Goal: Complete application form: Complete application form

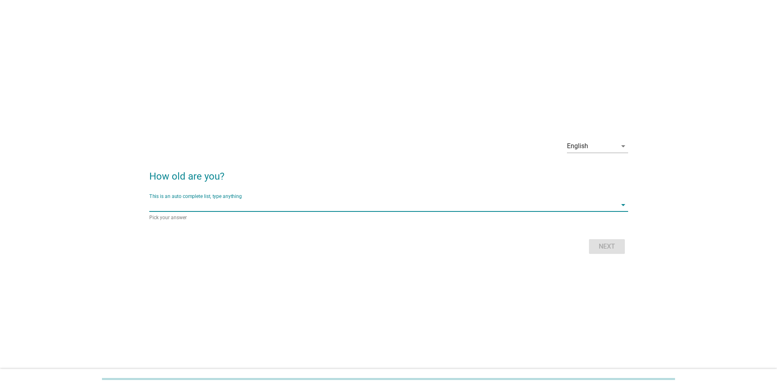
click at [215, 102] on input "This is an auto complete list, type anything" at bounding box center [382, 204] width 467 height 13
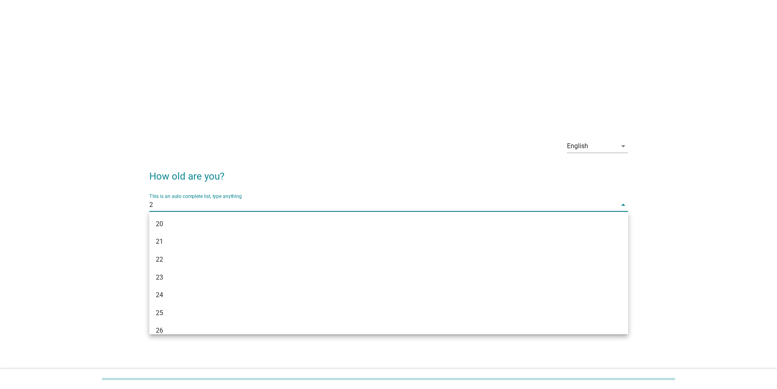
type input "28"
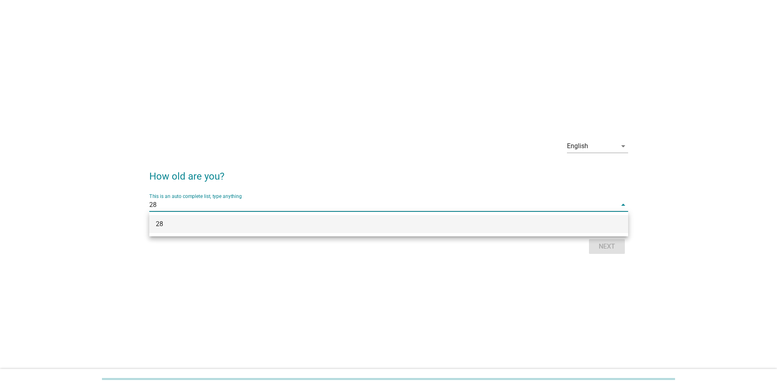
click at [224, 102] on div "28" at bounding box center [369, 224] width 427 height 10
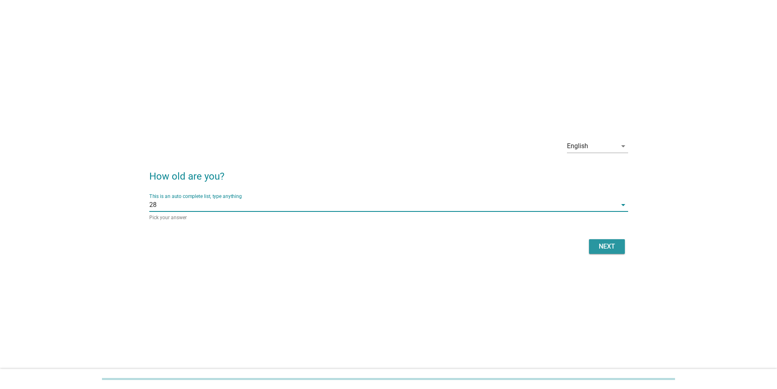
click at [248, 102] on div "Next" at bounding box center [606, 246] width 23 height 10
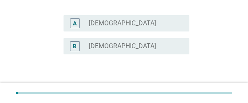
drag, startPoint x: 102, startPoint y: 48, endPoint x: 162, endPoint y: 56, distance: 60.5
click at [102, 48] on label "[DEMOGRAPHIC_DATA]" at bounding box center [122, 46] width 67 height 8
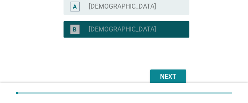
scroll to position [135, 0]
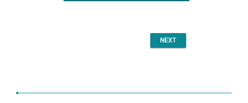
click at [175, 46] on button "Next" at bounding box center [168, 40] width 36 height 15
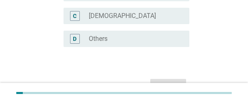
scroll to position [0, 0]
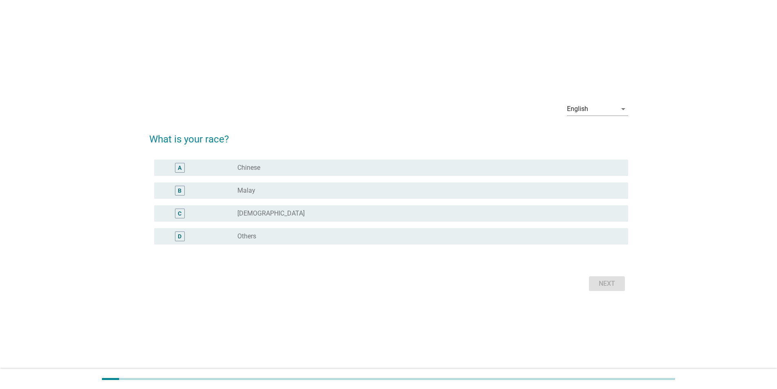
click at [248, 102] on div "radio_button_unchecked Malay" at bounding box center [426, 190] width 378 height 8
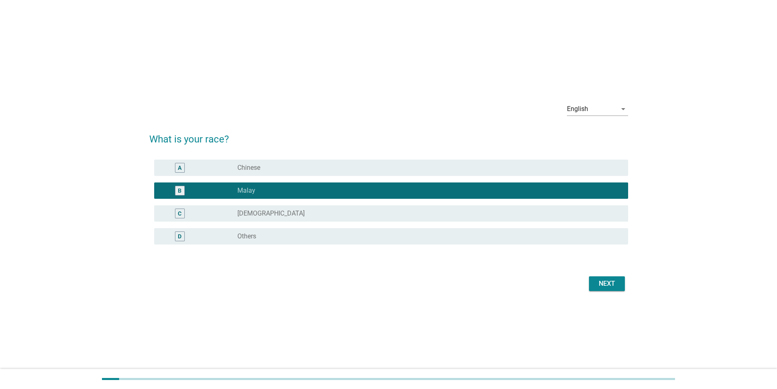
click at [248, 102] on div "Next" at bounding box center [606, 283] width 23 height 10
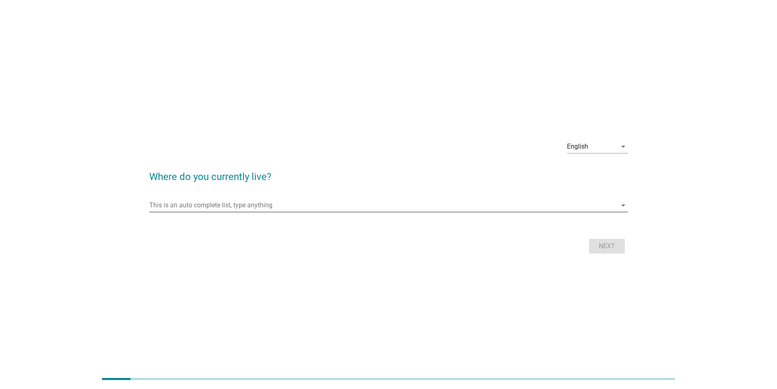
click at [216, 102] on input "This is an auto complete list, type anything" at bounding box center [382, 205] width 467 height 13
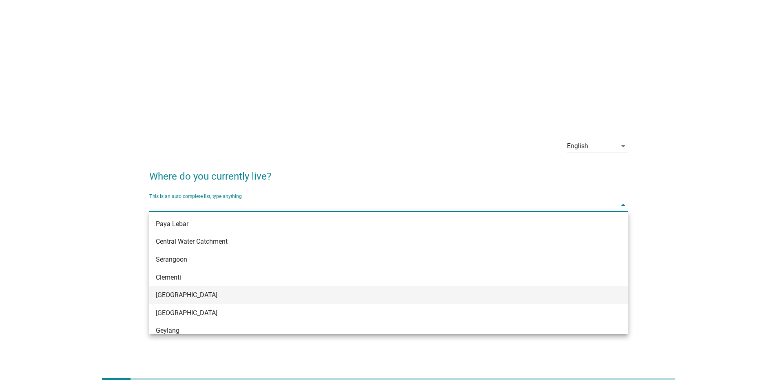
click at [177, 102] on div "[GEOGRAPHIC_DATA]" at bounding box center [388, 295] width 479 height 18
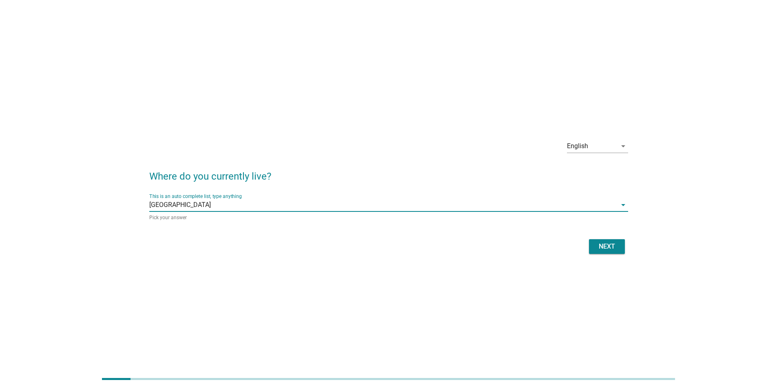
click at [248, 102] on div "Next" at bounding box center [606, 246] width 23 height 10
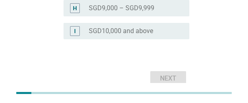
scroll to position [400, 0]
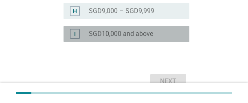
click at [111, 35] on label "SGD10,000 and above" at bounding box center [121, 34] width 64 height 8
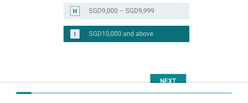
click at [130, 9] on label "SGD9,000 – SGD9,999" at bounding box center [122, 11] width 66 height 8
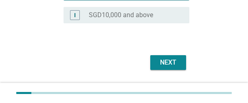
scroll to position [441, 0]
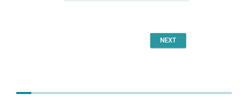
click at [177, 40] on div "Next" at bounding box center [168, 40] width 23 height 10
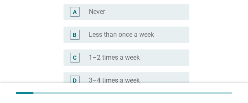
scroll to position [163, 0]
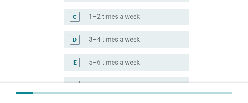
click at [119, 41] on label "3–4 times a week" at bounding box center [114, 39] width 51 height 8
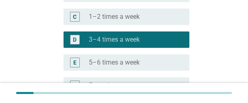
click at [113, 60] on label "5–6 times a week" at bounding box center [114, 62] width 51 height 8
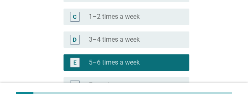
scroll to position [255, 0]
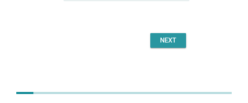
click at [168, 43] on div "Next" at bounding box center [168, 40] width 23 height 10
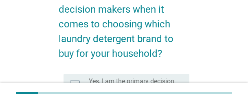
scroll to position [122, 0]
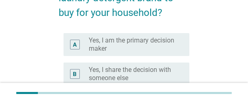
click at [118, 40] on label "Yes, I am the primary decision maker" at bounding box center [133, 44] width 88 height 16
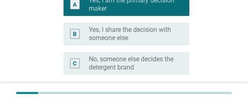
scroll to position [204, 0]
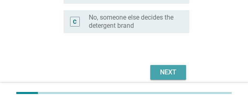
click at [168, 67] on div "Next" at bounding box center [168, 72] width 23 height 10
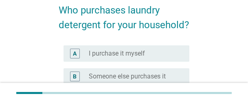
scroll to position [82, 0]
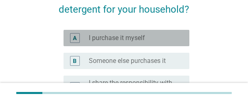
click at [128, 38] on label "I purchase it myself" at bounding box center [117, 38] width 56 height 8
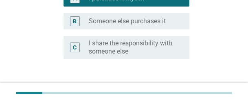
scroll to position [179, 0]
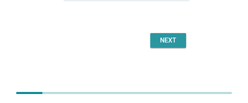
click at [173, 45] on button "Next" at bounding box center [168, 40] width 36 height 15
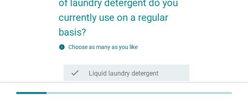
scroll to position [122, 0]
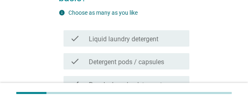
click at [129, 38] on label "Liquid laundry detergent" at bounding box center [124, 39] width 70 height 8
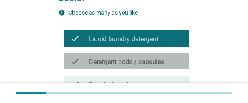
click at [122, 60] on label "Detergent pods / capsules" at bounding box center [126, 62] width 75 height 8
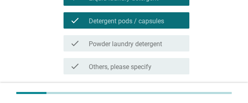
click at [113, 45] on label "Powder laundry detergent" at bounding box center [125, 44] width 73 height 8
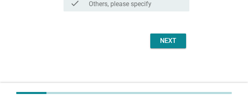
scroll to position [226, 0]
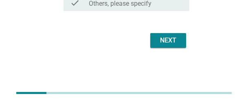
click at [167, 46] on button "Next" at bounding box center [168, 40] width 36 height 15
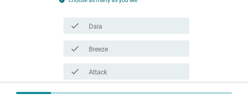
scroll to position [122, 0]
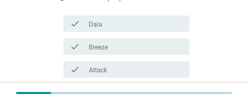
click at [110, 30] on div "check check_box_outline_blank Daia" at bounding box center [127, 23] width 126 height 16
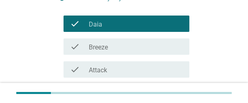
click at [108, 46] on label "Breeze" at bounding box center [98, 47] width 19 height 8
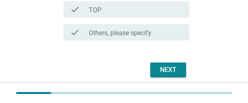
scroll to position [257, 0]
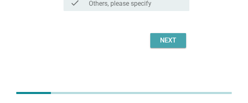
click at [175, 40] on div "Next" at bounding box center [168, 40] width 23 height 10
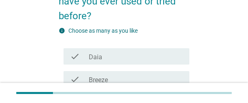
scroll to position [122, 0]
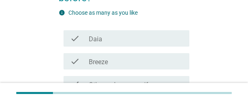
click at [117, 40] on div "check_box_outline_blank Daia" at bounding box center [136, 38] width 94 height 10
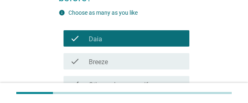
click at [116, 39] on div "check_box_outline_blank Daia" at bounding box center [136, 38] width 94 height 10
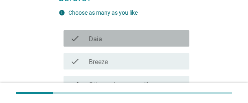
click at [116, 38] on div "check_box_outline_blank Daia" at bounding box center [136, 38] width 94 height 10
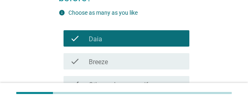
click at [104, 64] on label "Breeze" at bounding box center [98, 62] width 19 height 8
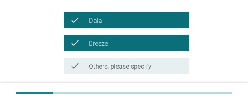
scroll to position [203, 0]
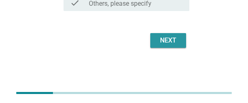
click at [163, 42] on div "Next" at bounding box center [168, 40] width 23 height 10
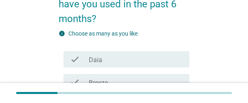
scroll to position [122, 0]
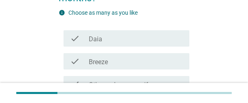
click at [115, 33] on div "check_box_outline_blank Daia" at bounding box center [136, 38] width 94 height 10
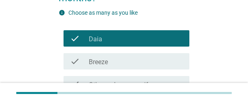
click at [113, 56] on div "check_box Breeze" at bounding box center [136, 61] width 94 height 10
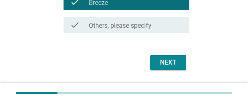
scroll to position [203, 0]
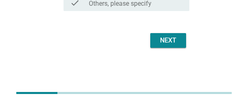
click at [169, 41] on div "Next" at bounding box center [168, 40] width 23 height 10
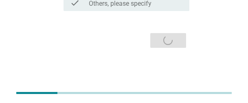
scroll to position [0, 0]
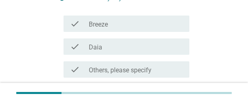
click at [130, 23] on div "check_box Breeze" at bounding box center [136, 24] width 94 height 10
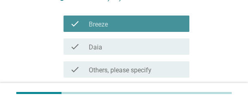
click at [118, 48] on div "check_box Daia" at bounding box center [136, 47] width 94 height 10
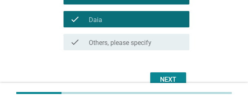
scroll to position [189, 0]
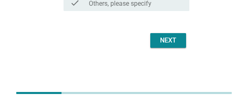
click at [156, 41] on button "Next" at bounding box center [168, 40] width 36 height 15
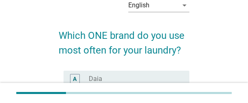
scroll to position [82, 0]
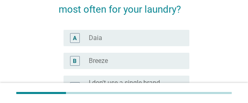
click at [142, 42] on div "radio_button_unchecked Daia" at bounding box center [133, 38] width 88 height 8
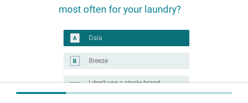
click at [130, 56] on div "radio_button_unchecked Breeze" at bounding box center [136, 61] width 94 height 10
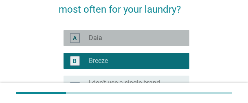
click at [127, 40] on div "radio_button_unchecked Daia" at bounding box center [133, 38] width 88 height 8
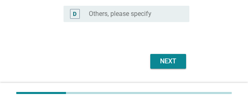
scroll to position [201, 0]
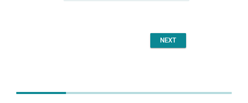
click at [168, 44] on div "Next" at bounding box center [168, 40] width 23 height 10
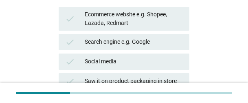
scroll to position [122, 0]
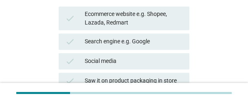
click at [151, 37] on div "Search engine e.g. Google" at bounding box center [134, 42] width 98 height 10
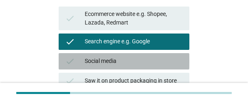
click at [130, 66] on div "check Social media" at bounding box center [124, 61] width 131 height 16
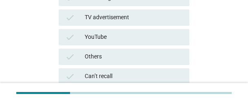
scroll to position [397, 0]
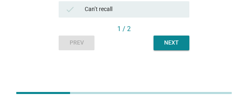
click at [180, 45] on div "Next" at bounding box center [171, 42] width 23 height 9
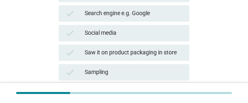
scroll to position [163, 0]
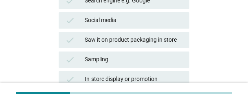
click at [155, 30] on div "check Saw it on product packaging in store" at bounding box center [124, 40] width 134 height 20
click at [129, 60] on div "Sampling" at bounding box center [134, 60] width 98 height 10
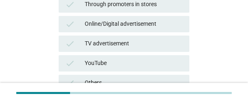
scroll to position [397, 0]
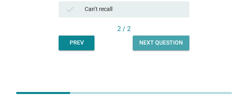
click at [179, 44] on div "Next question" at bounding box center [161, 42] width 44 height 9
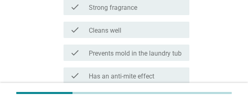
scroll to position [0, 0]
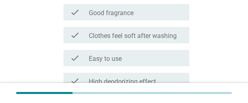
drag, startPoint x: 128, startPoint y: 44, endPoint x: 126, endPoint y: 54, distance: 10.3
click at [128, 44] on div "check check_box_outline_blank Clothes feel soft after washing" at bounding box center [124, 35] width 131 height 23
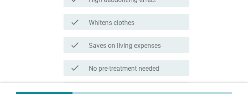
click at [120, 45] on label "Saves on living expenses" at bounding box center [125, 46] width 72 height 8
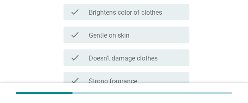
scroll to position [326, 0]
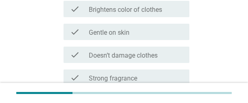
click at [122, 45] on div "check check_box_outline_blank Doesn’t damage clothes" at bounding box center [124, 54] width 131 height 23
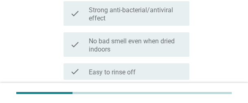
scroll to position [623, 0]
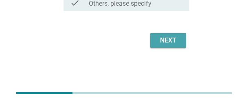
click at [182, 41] on button "Next" at bounding box center [168, 40] width 36 height 15
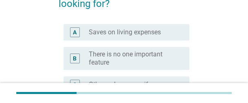
scroll to position [163, 0]
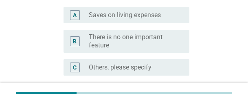
click at [111, 20] on div "radio_button_unchecked Saves on living expenses" at bounding box center [136, 15] width 94 height 10
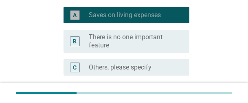
click at [109, 42] on label "There is no one important feature" at bounding box center [133, 41] width 88 height 16
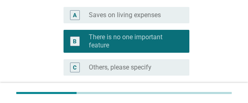
click at [118, 27] on div "B radio_button_checked There is no one important feature" at bounding box center [124, 41] width 131 height 29
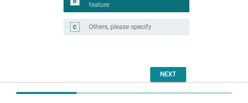
scroll to position [237, 0]
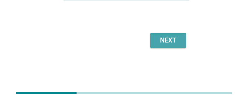
click at [178, 46] on button "Next" at bounding box center [168, 40] width 36 height 15
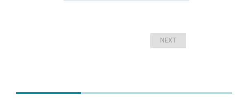
scroll to position [285, 0]
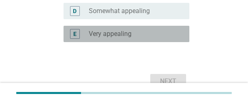
click at [125, 34] on label "Very appealing" at bounding box center [110, 34] width 43 height 8
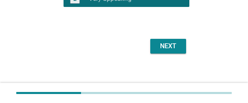
scroll to position [326, 0]
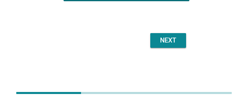
click at [178, 44] on div "Next" at bounding box center [168, 40] width 23 height 10
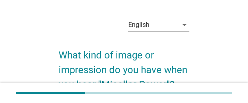
scroll to position [0, 0]
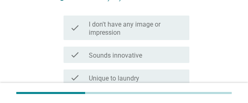
click at [135, 30] on label "I don't have any image or impression" at bounding box center [136, 28] width 94 height 16
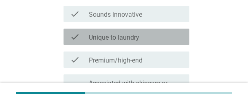
click at [135, 37] on label "Unique to laundry" at bounding box center [114, 37] width 51 height 8
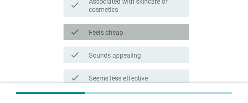
click at [127, 24] on div "check check_box_outline_blank Feels cheap" at bounding box center [127, 32] width 126 height 16
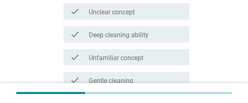
scroll to position [487, 0]
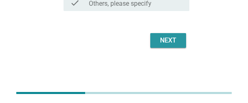
click at [177, 42] on div "Next" at bounding box center [168, 40] width 23 height 10
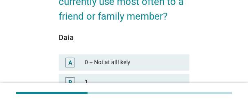
scroll to position [122, 0]
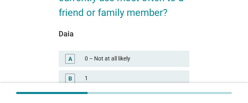
click at [117, 33] on div "Daia" at bounding box center [124, 33] width 131 height 11
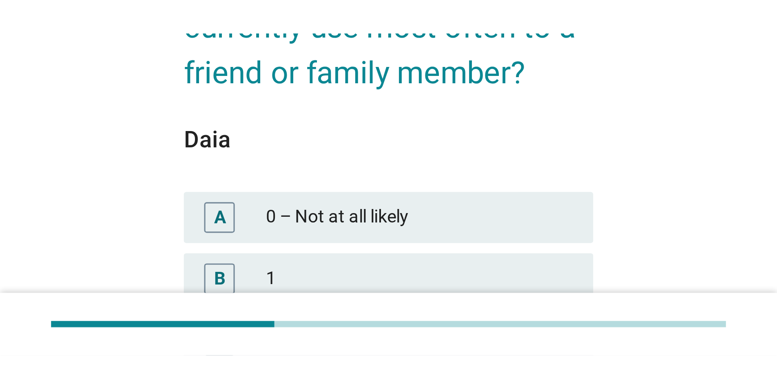
scroll to position [44, 0]
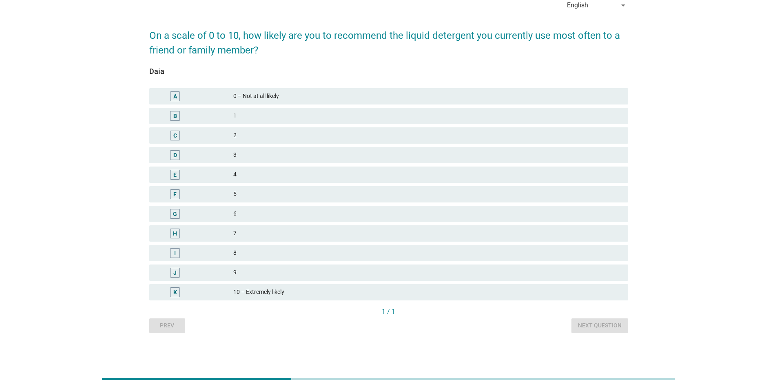
drag, startPoint x: 242, startPoint y: 270, endPoint x: 396, endPoint y: 291, distance: 155.6
click at [241, 102] on div "9" at bounding box center [427, 272] width 388 height 10
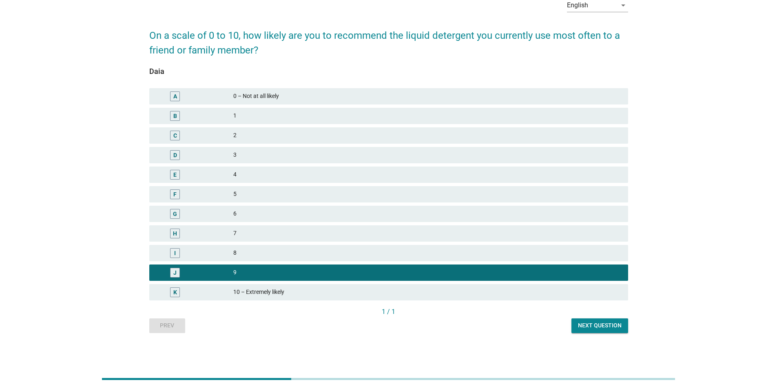
click at [248, 102] on div "Next question" at bounding box center [600, 325] width 44 height 9
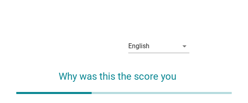
click at [186, 47] on icon "arrow_drop_down" at bounding box center [185, 46] width 10 height 10
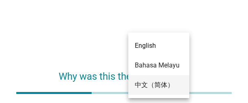
click at [162, 82] on div "中文（简体）" at bounding box center [159, 85] width 48 height 10
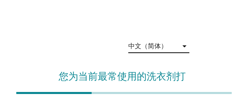
drag, startPoint x: 163, startPoint y: 16, endPoint x: 169, endPoint y: 15, distance: 6.6
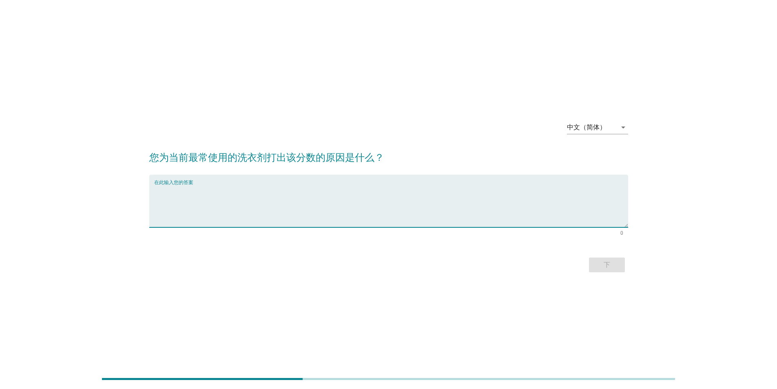
click at [187, 102] on textarea "在此输入您的答案" at bounding box center [391, 205] width 474 height 43
type textarea "Its gentle formula doesn't irritate my [MEDICAL_DATA], and it has a pleasant, n…"
click at [248, 102] on div "下" at bounding box center [606, 265] width 23 height 10
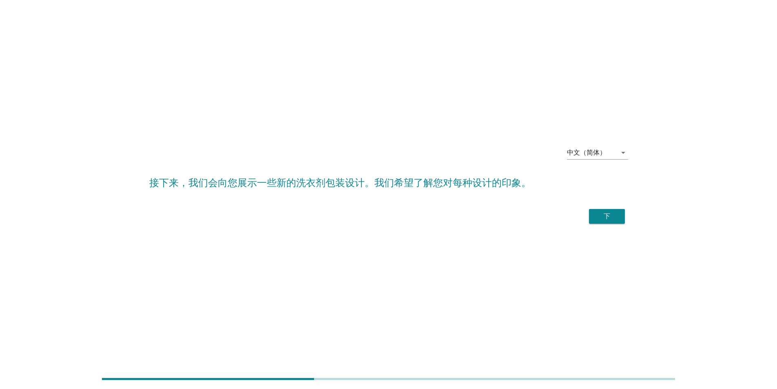
scroll to position [20, 0]
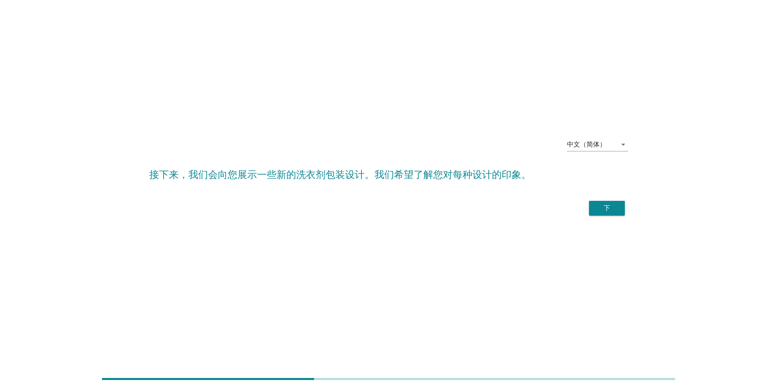
click at [248, 102] on div "下" at bounding box center [606, 208] width 23 height 10
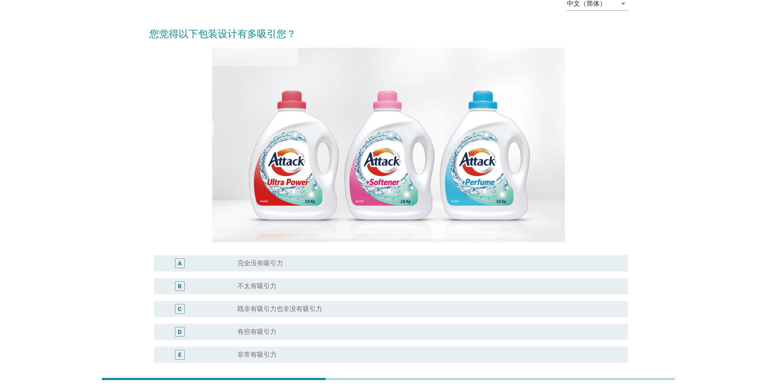
scroll to position [124, 0]
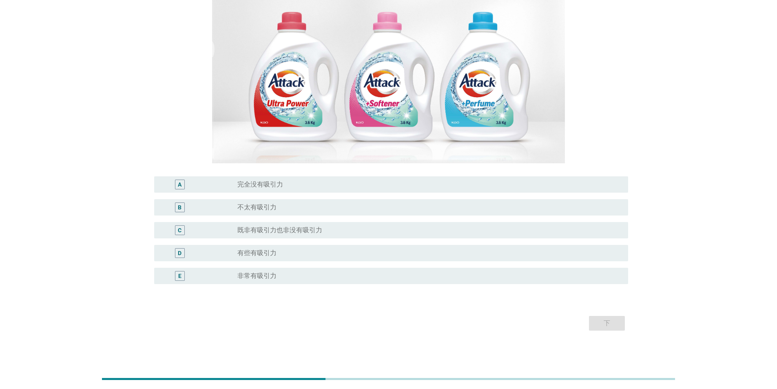
click at [248, 102] on label "非常有吸引力" at bounding box center [256, 276] width 39 height 8
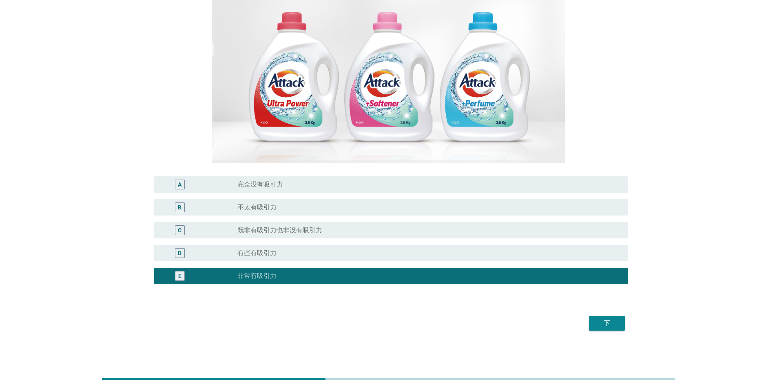
click at [248, 102] on div "下" at bounding box center [606, 323] width 23 height 10
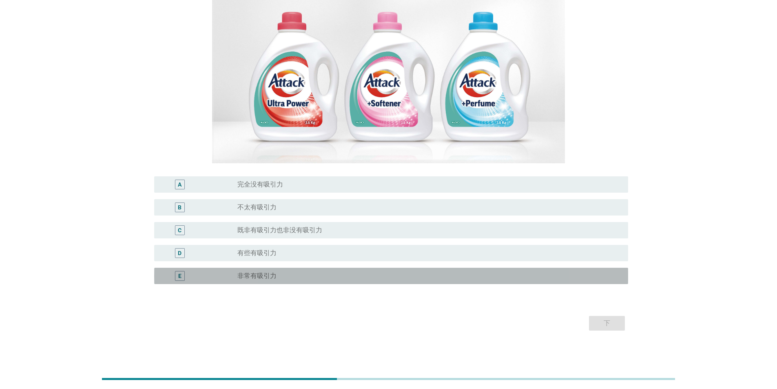
click at [248, 102] on div "radio_button_unchecked 非常有吸引力" at bounding box center [426, 276] width 378 height 8
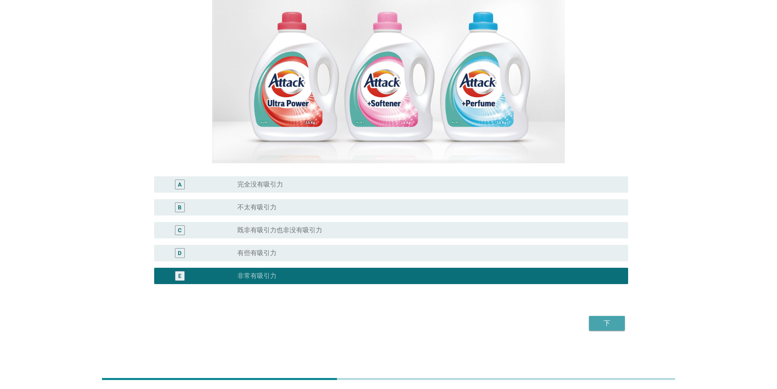
click at [248, 102] on button "下" at bounding box center [607, 323] width 36 height 15
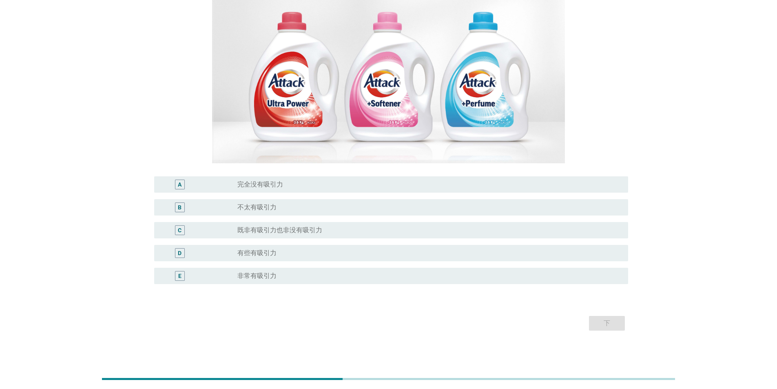
click at [248, 102] on div "radio_button_unchecked 非常有吸引力" at bounding box center [426, 276] width 378 height 8
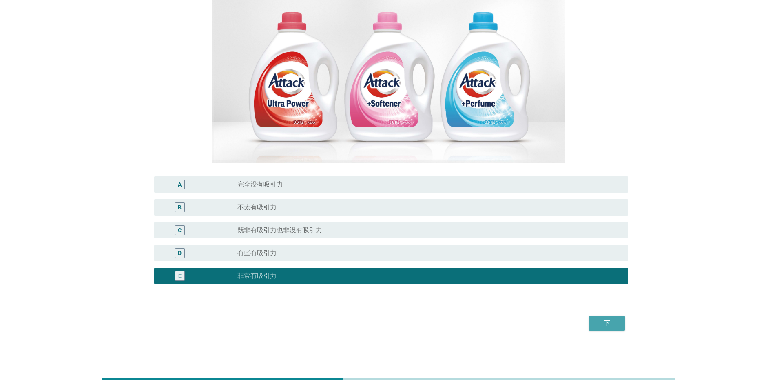
click at [248, 102] on button "下" at bounding box center [607, 323] width 36 height 15
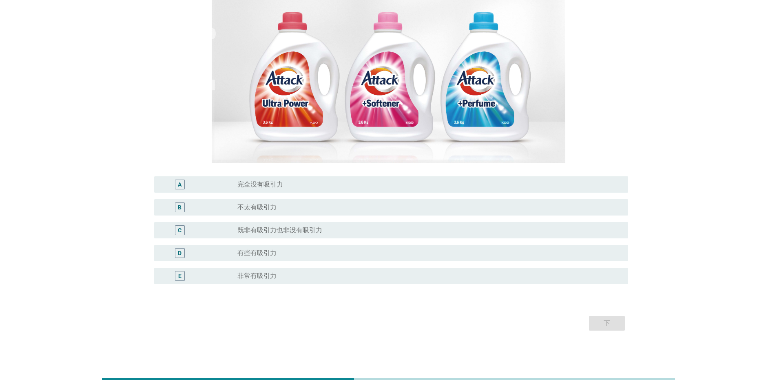
click at [248, 102] on label "非常有吸引力" at bounding box center [256, 276] width 39 height 8
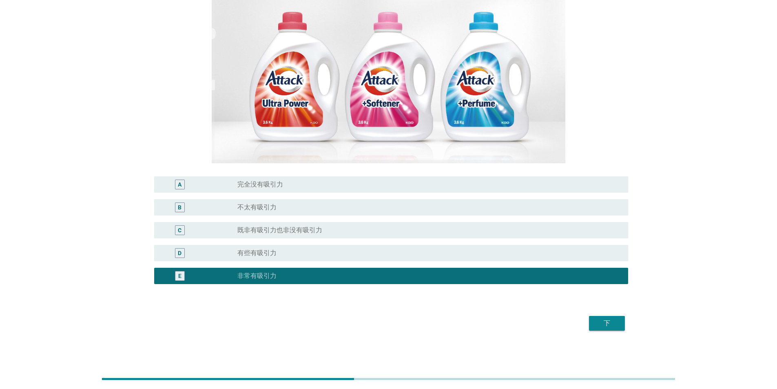
click at [248, 102] on div "下" at bounding box center [606, 323] width 23 height 10
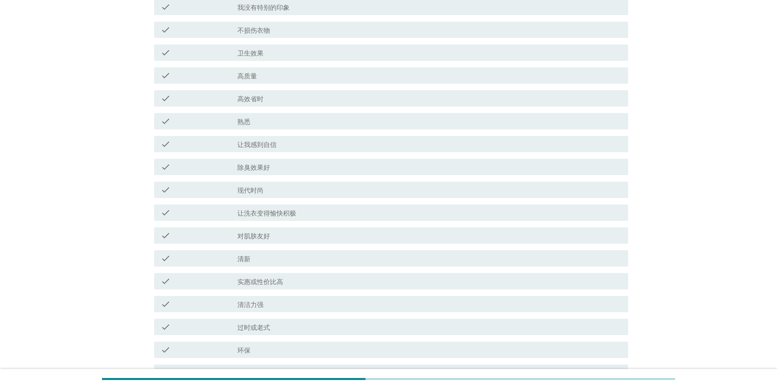
scroll to position [408, 0]
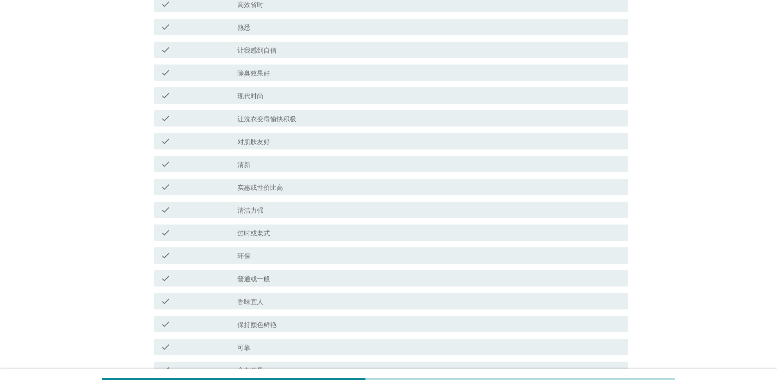
click at [248, 102] on label "清洁力强" at bounding box center [250, 210] width 26 height 8
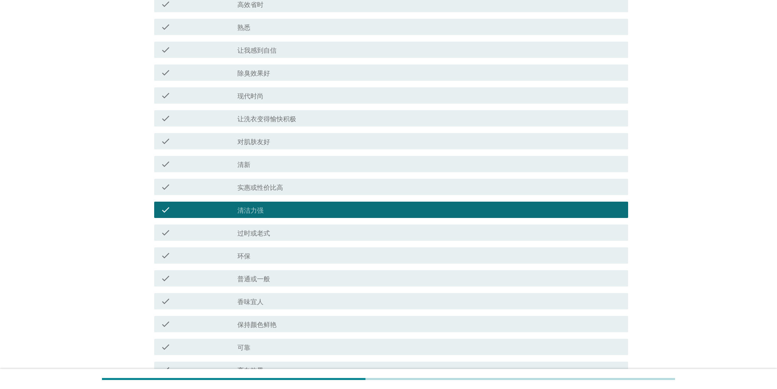
click at [248, 102] on div "check_box_outline_blank 清新" at bounding box center [429, 164] width 384 height 10
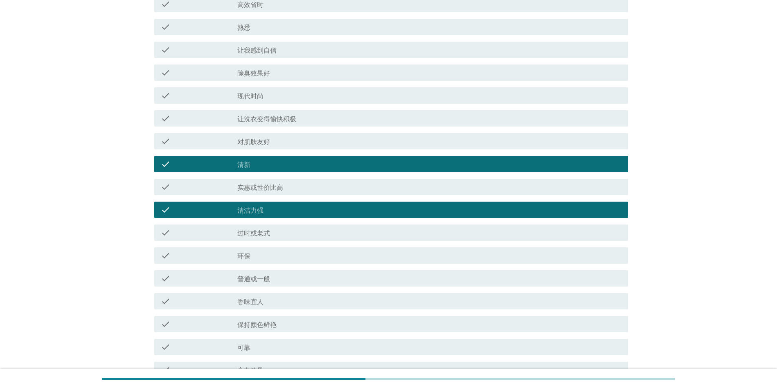
click at [248, 102] on div "check_box_outline_blank 对肌肤友好" at bounding box center [429, 141] width 384 height 10
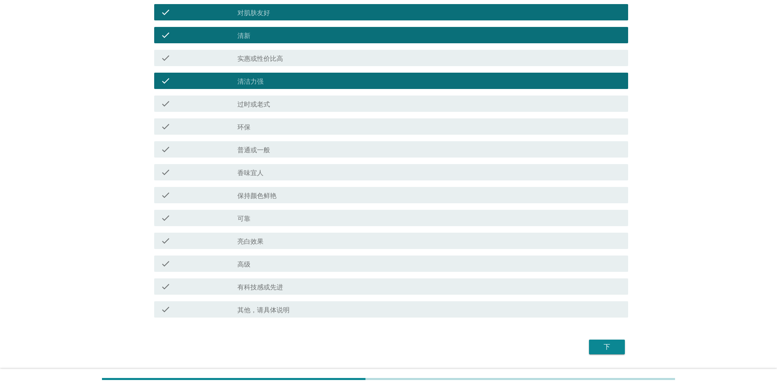
scroll to position [560, 0]
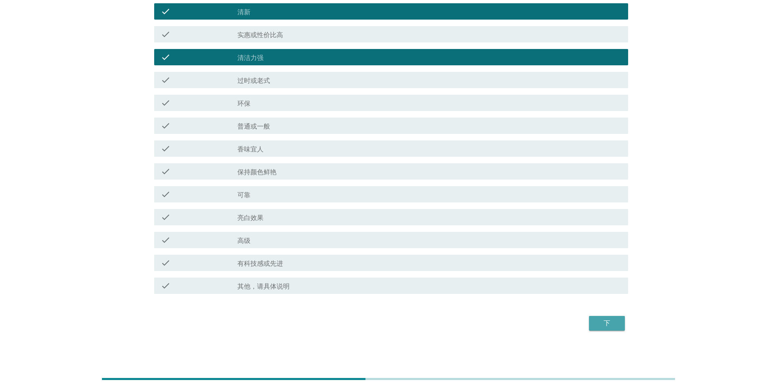
click at [248, 102] on div "下" at bounding box center [606, 323] width 23 height 10
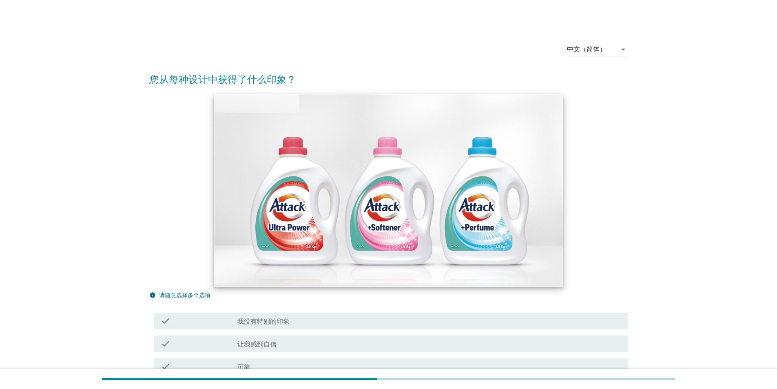
scroll to position [285, 0]
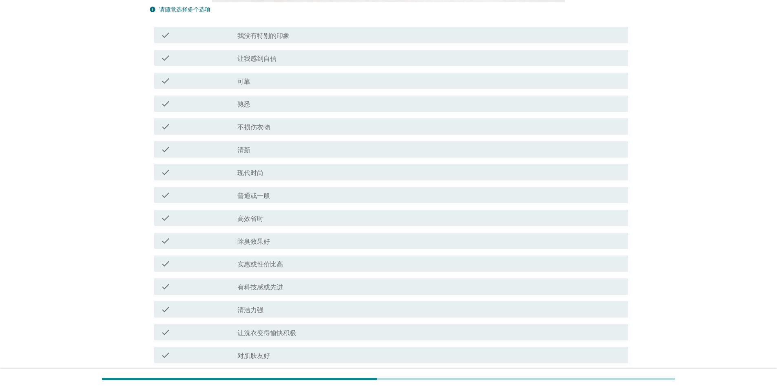
click at [248, 102] on div "check_box_outline_blank 高效省时" at bounding box center [429, 218] width 384 height 10
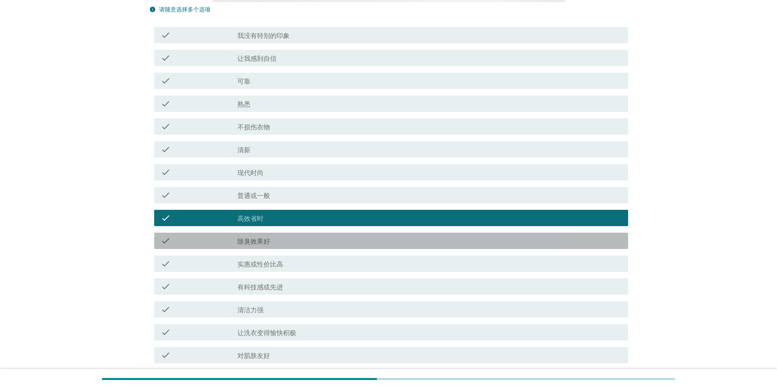
click at [248, 102] on label "除臭效果好" at bounding box center [253, 241] width 33 height 8
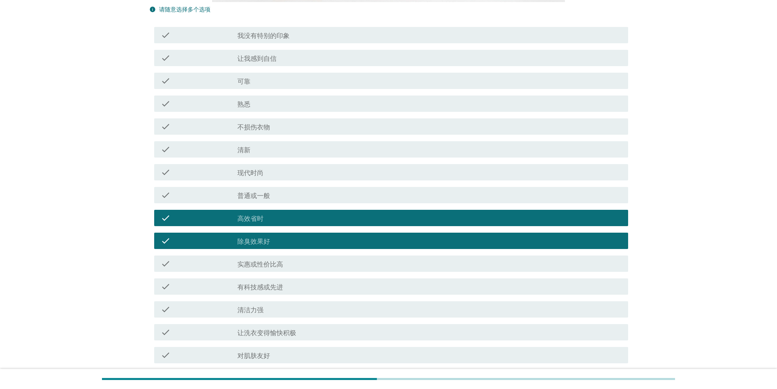
click at [248, 102] on label "有科技感或先进" at bounding box center [260, 287] width 46 height 8
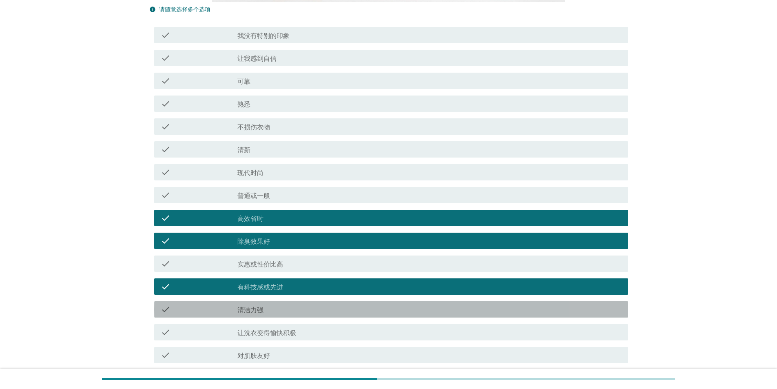
click at [248, 102] on div "check_box_outline_blank 清洁力强" at bounding box center [429, 309] width 384 height 10
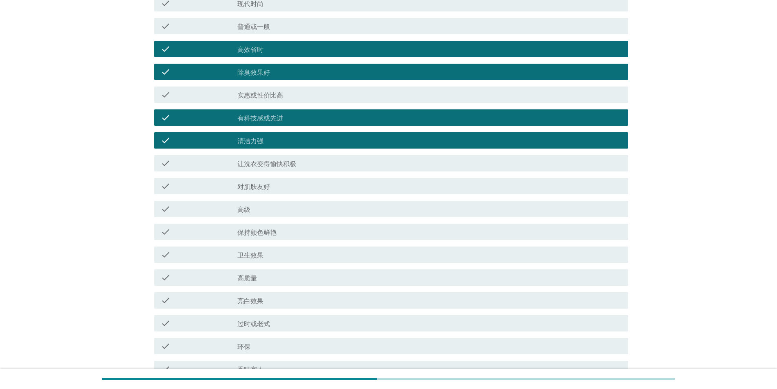
scroll to position [560, 0]
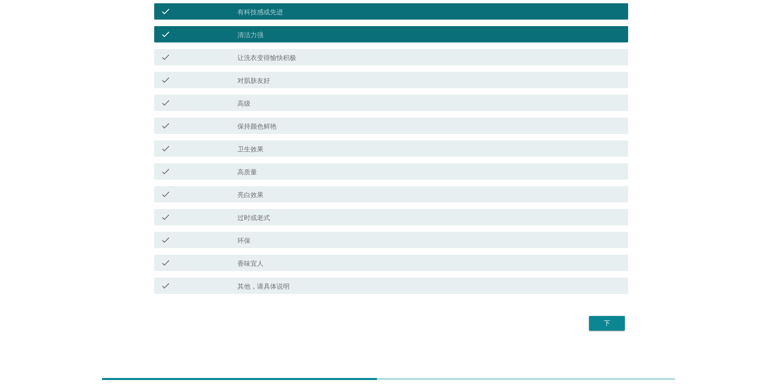
click at [248, 102] on div "下" at bounding box center [606, 323] width 23 height 10
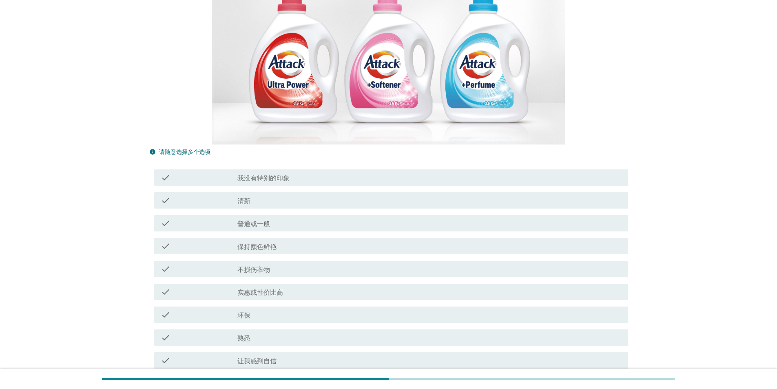
scroll to position [163, 0]
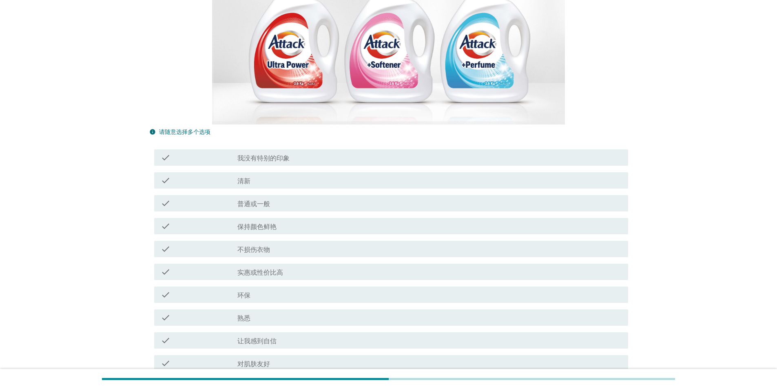
click at [248, 102] on label "实惠或性价比高" at bounding box center [260, 272] width 46 height 8
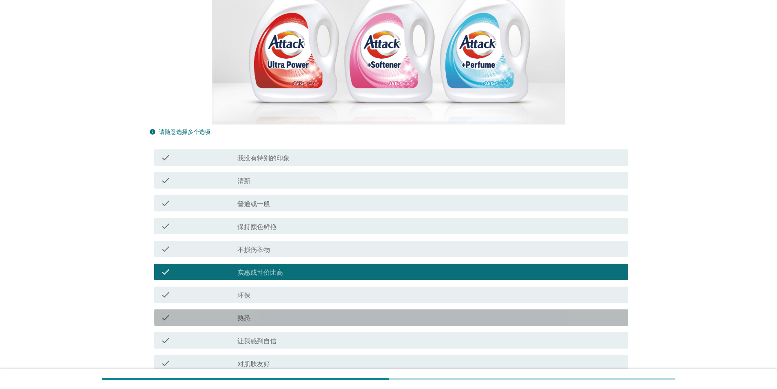
click at [248, 102] on div "check_box_outline_blank 熟悉" at bounding box center [429, 317] width 384 height 10
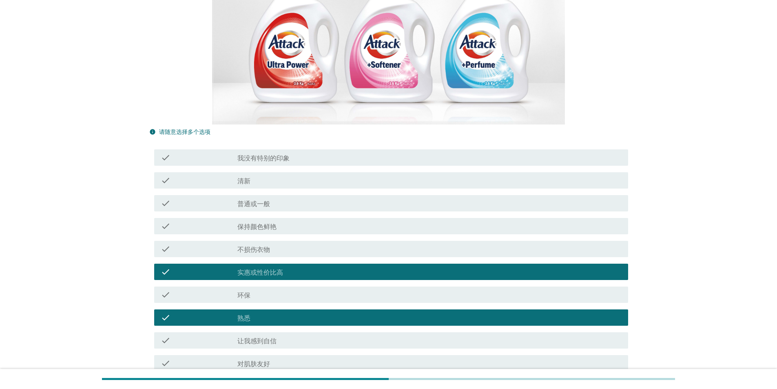
click at [248, 102] on div "check_box_outline_blank 环保" at bounding box center [429, 294] width 384 height 10
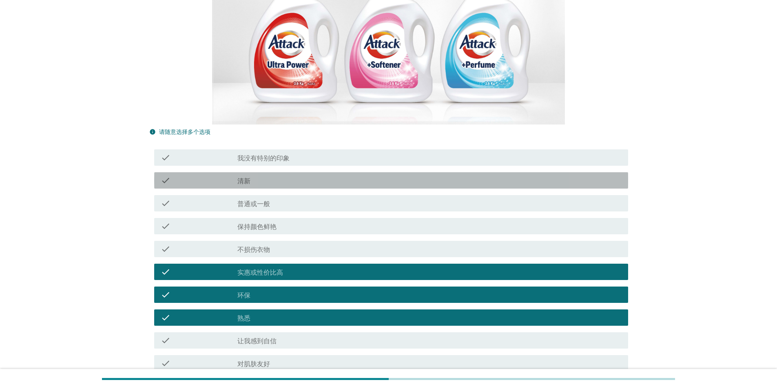
click at [248, 102] on div "check_box_outline_blank 清新" at bounding box center [429, 180] width 384 height 10
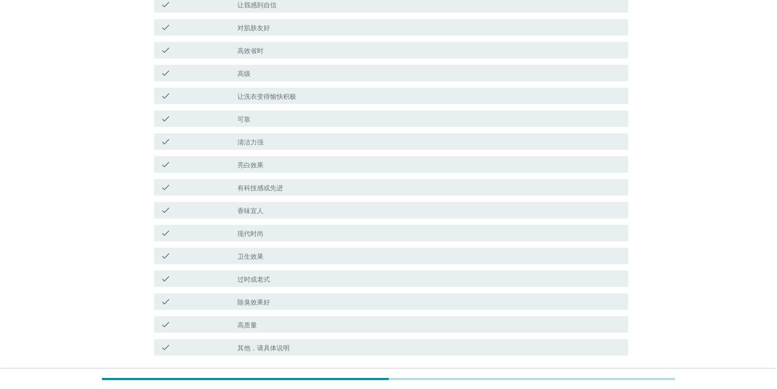
scroll to position [560, 0]
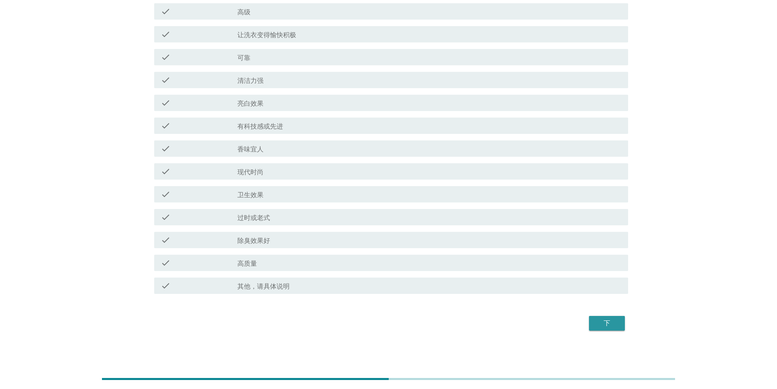
click at [248, 102] on div "下" at bounding box center [606, 323] width 23 height 10
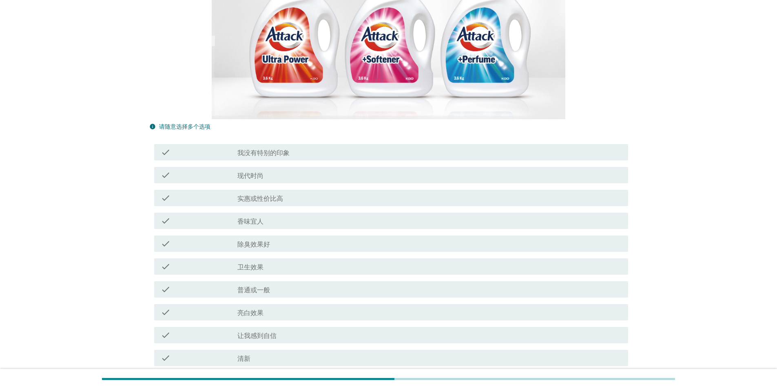
scroll to position [204, 0]
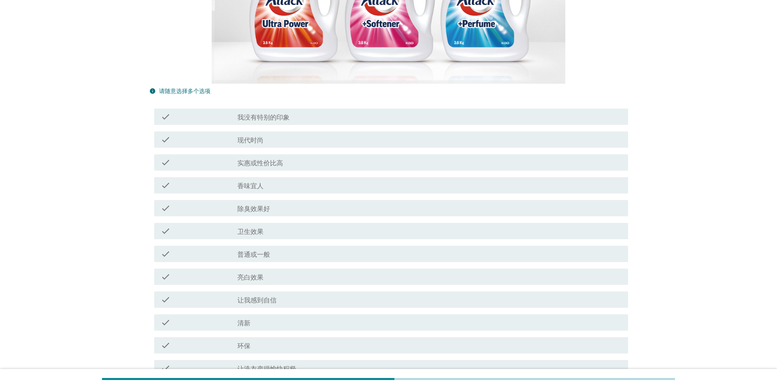
click at [248, 102] on div "check_box_outline_blank 香味宜人" at bounding box center [429, 185] width 384 height 10
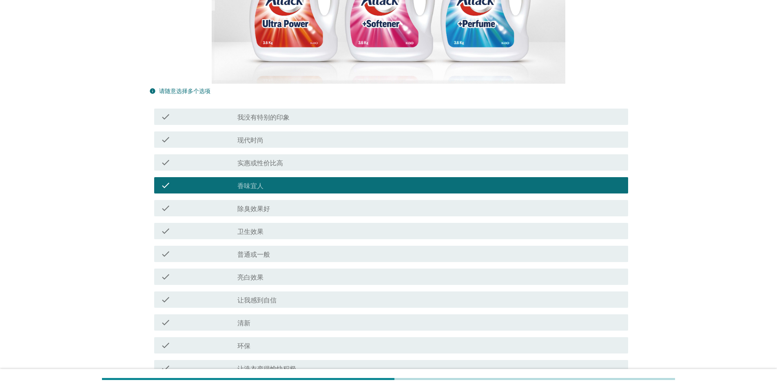
drag, startPoint x: 267, startPoint y: 210, endPoint x: 267, endPoint y: 225, distance: 15.5
click at [248, 102] on label "除臭效果好" at bounding box center [253, 209] width 33 height 8
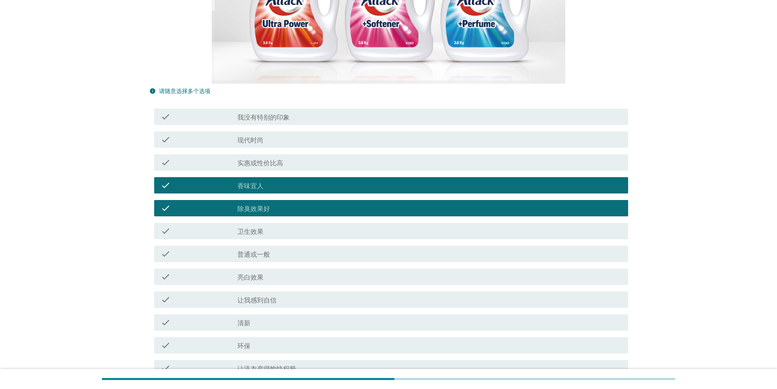
click at [248, 102] on div "check_box_outline_blank 亮白效果" at bounding box center [429, 277] width 384 height 10
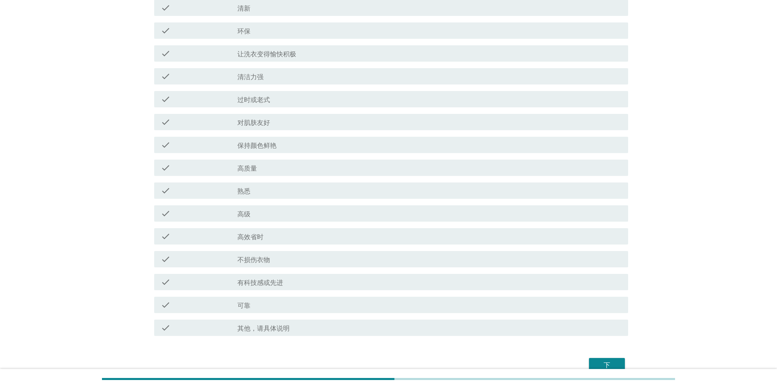
scroll to position [560, 0]
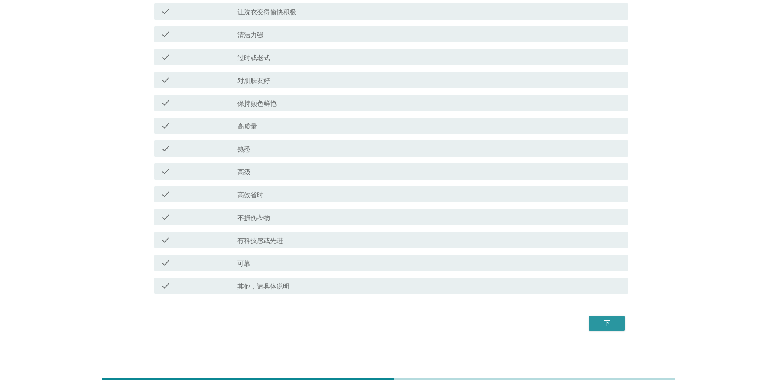
click at [248, 102] on button "下" at bounding box center [607, 323] width 36 height 15
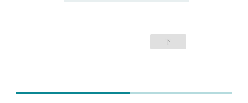
scroll to position [250, 0]
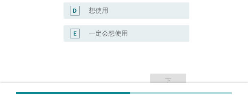
click at [135, 37] on div "radio_button_unchecked 一定会想使用" at bounding box center [133, 33] width 88 height 8
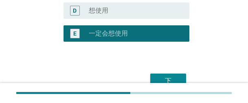
click at [173, 75] on button "下" at bounding box center [168, 80] width 36 height 15
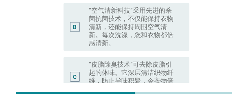
scroll to position [183, 0]
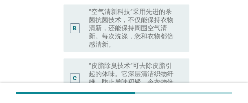
click at [144, 62] on label "“皮脂除臭技术”可去除皮脂引起的体味。它深层清洁织物纤维，防止异味积聚，令衣物倍感洁净。" at bounding box center [133, 78] width 88 height 33
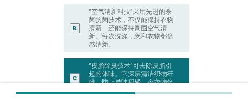
click at [137, 18] on label "“空气清新科技”采用先进的杀菌抗菌技术，不仅能保持衣物清新，还能保持周围空气清新。每次洗涤，您和衣物都倍感清新。" at bounding box center [133, 28] width 88 height 41
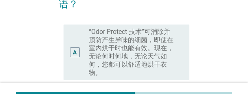
scroll to position [102, 0]
click at [159, 33] on label "“Odor Protect 技术”可消除并预防产生异味的细菌，即使在室内烘干时也能有效。现在，无论何时何地，无论天气如何，您都可以舒适地烘干衣物。" at bounding box center [133, 51] width 88 height 49
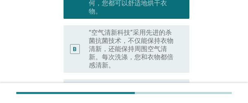
scroll to position [265, 0]
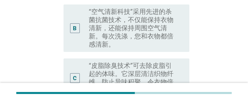
click at [111, 17] on label "“空气清新科技”采用先进的杀菌抗菌技术，不仅能保持衣物清新，还能保持周围空气清新。每次洗涤，您和衣物都倍感清新。" at bounding box center [133, 28] width 88 height 41
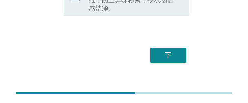
click at [165, 48] on button "下" at bounding box center [168, 55] width 36 height 15
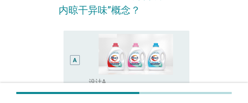
scroll to position [82, 0]
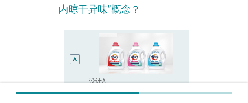
click at [81, 46] on div "A" at bounding box center [79, 59] width 19 height 53
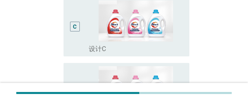
scroll to position [366, 0]
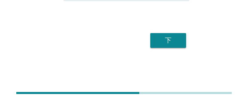
click at [173, 45] on button "下" at bounding box center [168, 40] width 36 height 15
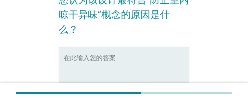
scroll to position [35, 0]
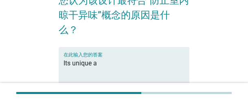
scroll to position [76, 0]
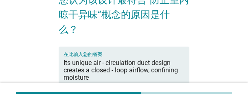
type textarea "Its unique air - circulation duct design creates a closed - loop airflow, confi…"
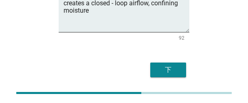
scroll to position [117, 0]
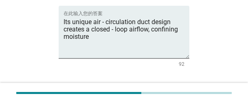
click at [168, 91] on div "下" at bounding box center [168, 96] width 23 height 10
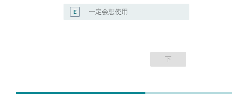
scroll to position [235, 0]
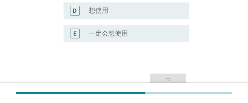
click at [123, 38] on div "radio_button_unchecked 一定会想使用" at bounding box center [136, 34] width 94 height 10
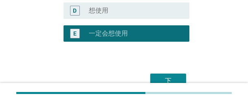
click at [174, 77] on div "下" at bounding box center [168, 81] width 23 height 10
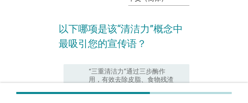
scroll to position [82, 0]
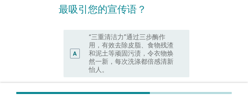
click at [146, 54] on label "“三重清洁力”通过三步酶作用，有效去除皮脂、食物残渣和泥土等顽固污渍，令衣物焕然一新，每次洗涤都倍感清新怡人。" at bounding box center [133, 53] width 88 height 41
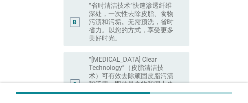
scroll to position [273, 0]
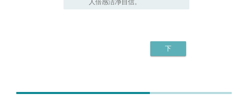
click at [181, 41] on button "下" at bounding box center [168, 48] width 36 height 15
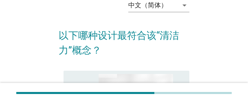
scroll to position [82, 0]
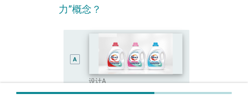
click at [170, 42] on img at bounding box center [135, 53] width 93 height 41
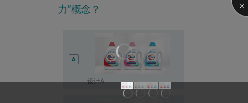
click at [241, 7] on div at bounding box center [248, 0] width 33 height 33
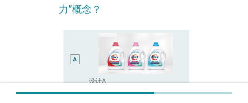
click at [81, 66] on div "A" at bounding box center [79, 59] width 19 height 53
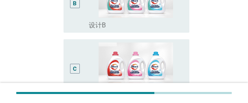
scroll to position [204, 0]
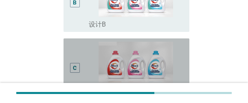
click at [75, 52] on div "C" at bounding box center [74, 68] width 9 height 53
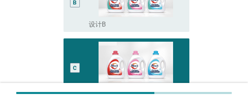
scroll to position [366, 0]
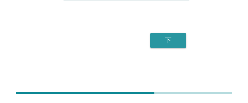
click at [177, 44] on div "下" at bounding box center [168, 40] width 23 height 10
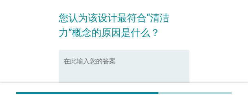
scroll to position [41, 0]
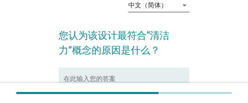
click at [166, 6] on div "中文（简体）" at bounding box center [147, 5] width 39 height 7
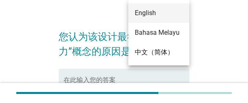
click at [157, 14] on div "English" at bounding box center [159, 13] width 48 height 10
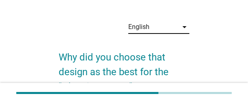
scroll to position [41, 0]
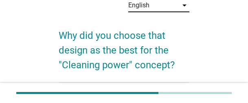
click at [156, 9] on div "English" at bounding box center [153, 5] width 50 height 13
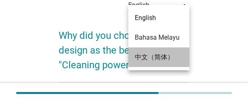
click at [155, 55] on div "中文（简体）" at bounding box center [159, 57] width 48 height 10
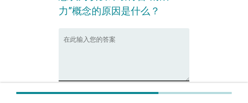
scroll to position [82, 0]
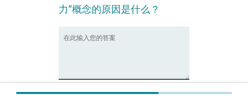
click at [138, 42] on textarea "在此输入您的答案" at bounding box center [127, 57] width 126 height 43
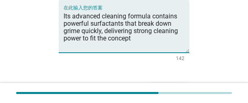
scroll to position [158, 0]
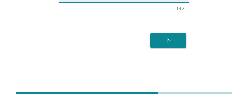
type textarea "Its advanced cleaning formula contains powerful surfactants that break down gri…"
click at [177, 39] on div "下" at bounding box center [168, 40] width 23 height 10
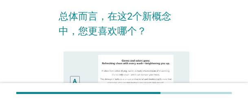
scroll to position [82, 0]
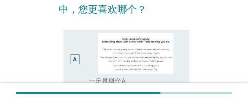
click at [77, 59] on div "A" at bounding box center [75, 59] width 10 height 10
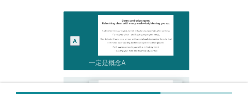
scroll to position [122, 0]
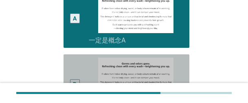
click at [75, 70] on div "B" at bounding box center [74, 83] width 9 height 53
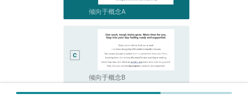
scroll to position [366, 0]
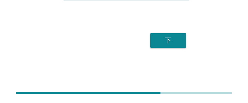
click at [187, 42] on div "下" at bounding box center [124, 41] width 131 height 20
click at [172, 42] on div "下" at bounding box center [168, 40] width 23 height 10
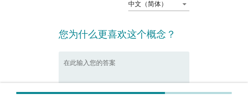
scroll to position [41, 0]
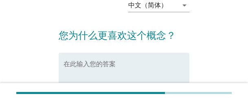
click at [164, 57] on div "在此输入您的答案" at bounding box center [127, 79] width 126 height 53
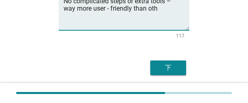
scroll to position [120, 0]
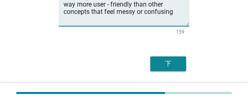
type textarea "It’s simple and intuitive to use in daily life. No complicated steps or extra t…"
click at [175, 59] on div "下" at bounding box center [168, 64] width 23 height 10
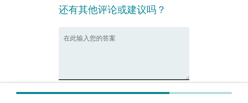
scroll to position [82, 0]
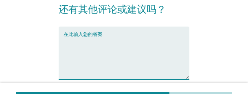
click at [99, 44] on textarea "在此输入您的答案" at bounding box center [127, 57] width 126 height 43
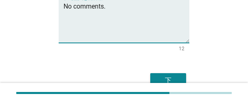
scroll to position [158, 0]
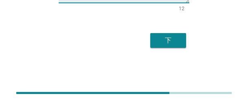
type textarea "No comments."
click at [167, 39] on div "下" at bounding box center [168, 40] width 23 height 10
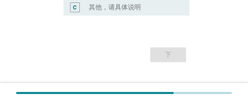
scroll to position [0, 0]
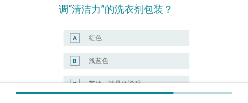
drag, startPoint x: 106, startPoint y: 56, endPoint x: 116, endPoint y: 61, distance: 10.9
click at [106, 56] on div "radio_button_unchecked 浅蓝色" at bounding box center [136, 61] width 94 height 10
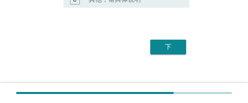
scroll to position [172, 0]
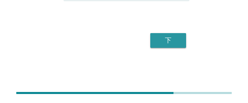
drag, startPoint x: 173, startPoint y: 40, endPoint x: 162, endPoint y: 83, distance: 44.2
click at [173, 40] on div "下" at bounding box center [168, 40] width 23 height 10
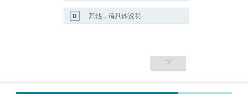
scroll to position [0, 0]
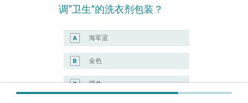
click at [124, 59] on div "radio_button_unchecked 金色" at bounding box center [133, 61] width 88 height 8
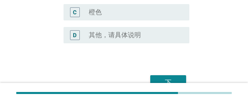
scroll to position [154, 0]
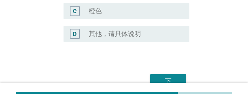
click at [136, 41] on div "D radio_button_unchecked 其他，请具体说明" at bounding box center [127, 34] width 126 height 16
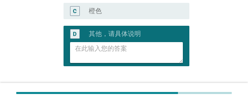
click at [114, 54] on textarea at bounding box center [129, 52] width 108 height 21
click at [152, 44] on textarea at bounding box center [129, 52] width 108 height 21
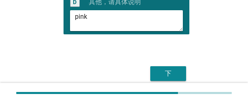
scroll to position [219, 0]
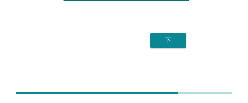
type textarea "pink"
click at [178, 41] on div "下" at bounding box center [168, 40] width 23 height 10
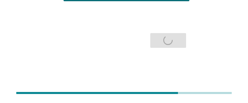
scroll to position [0, 0]
